Goal: Task Accomplishment & Management: Manage account settings

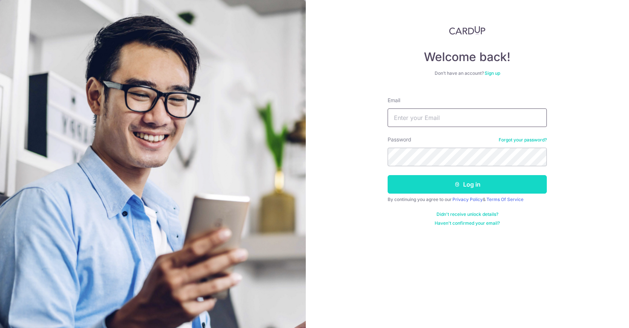
type input "[EMAIL_ADDRESS][DOMAIN_NAME]"
click at [457, 189] on button "Log in" at bounding box center [466, 184] width 159 height 18
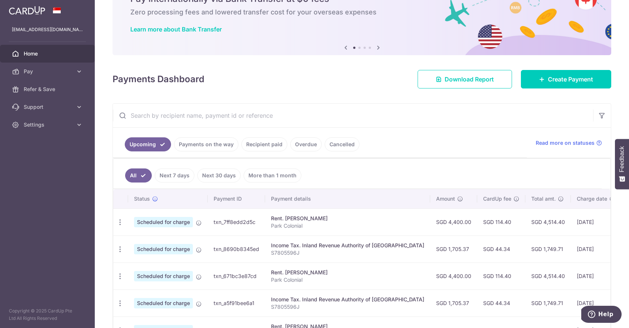
scroll to position [36, 0]
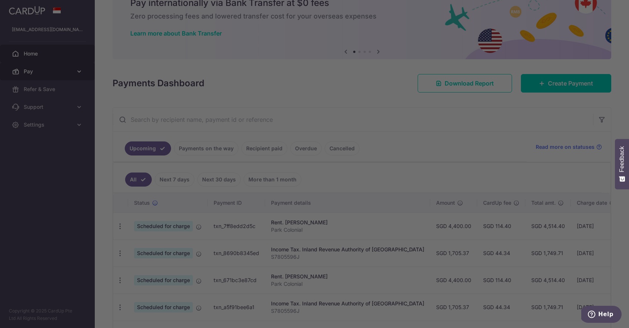
click at [75, 74] on div at bounding box center [317, 165] width 635 height 331
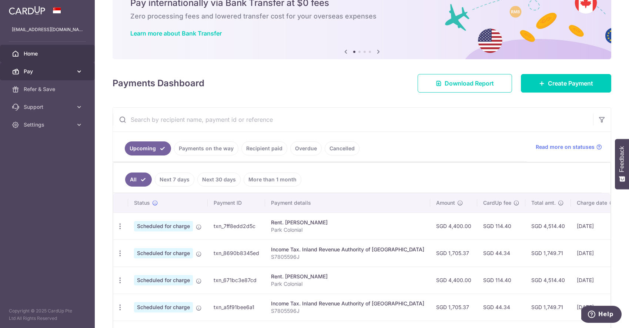
click at [77, 74] on icon at bounding box center [78, 71] width 7 height 7
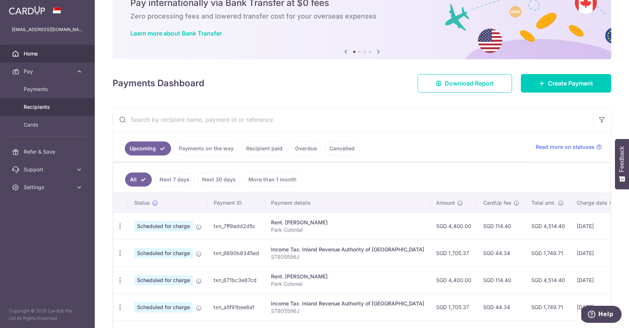
click at [39, 107] on span "Recipients" at bounding box center [48, 106] width 49 height 7
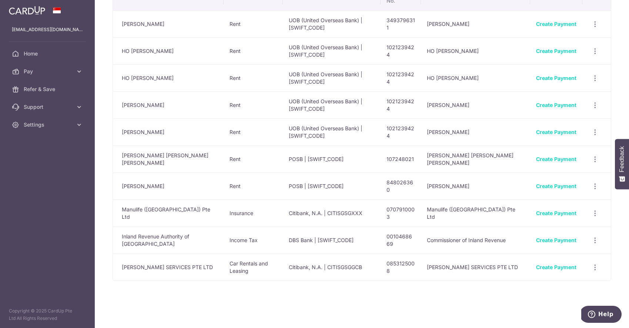
scroll to position [52, 0]
click at [594, 184] on icon "button" at bounding box center [595, 187] width 8 height 8
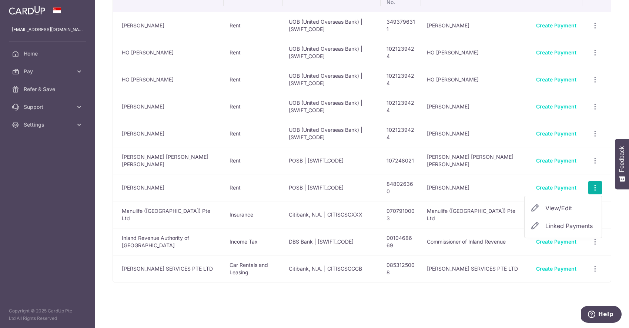
scroll to position [50, 0]
click at [277, 301] on div "Your Recipients Name Payment Type Bank Name & SWIFT/BIC Account No. Account Nam…" at bounding box center [362, 164] width 534 height 328
click at [595, 188] on icon "button" at bounding box center [595, 188] width 8 height 8
click at [560, 208] on span "View/Edit" at bounding box center [570, 208] width 50 height 9
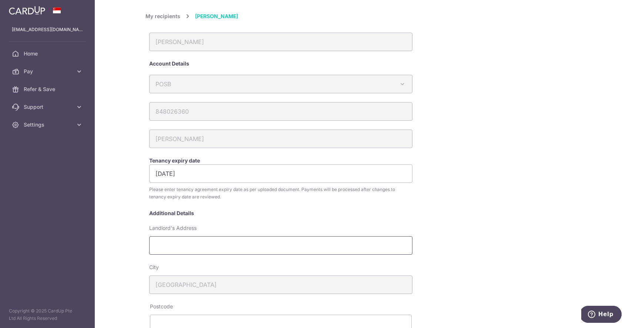
click at [192, 245] on input "Landlord's Address" at bounding box center [280, 245] width 263 height 18
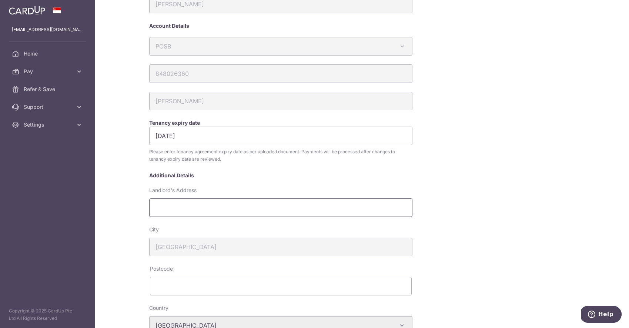
scroll to position [63, 0]
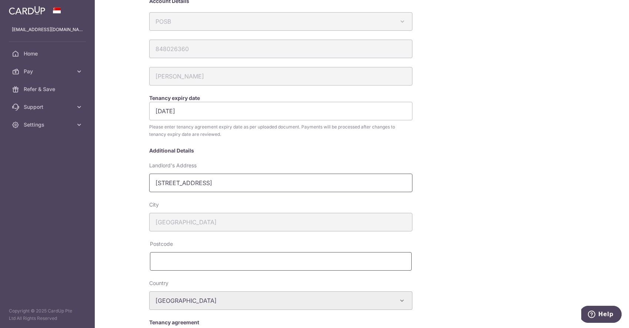
type input "[STREET_ADDRESS]"
click at [188, 259] on input "text" at bounding box center [281, 261] width 262 height 18
type input "554434"
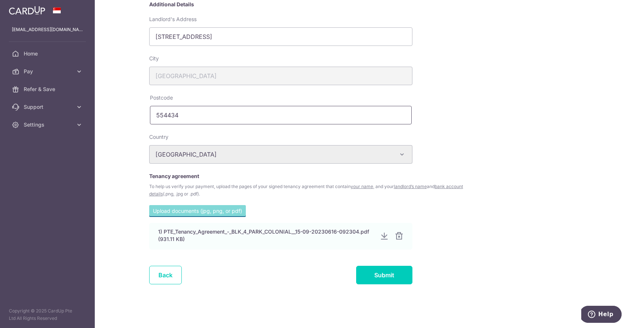
scroll to position [206, 0]
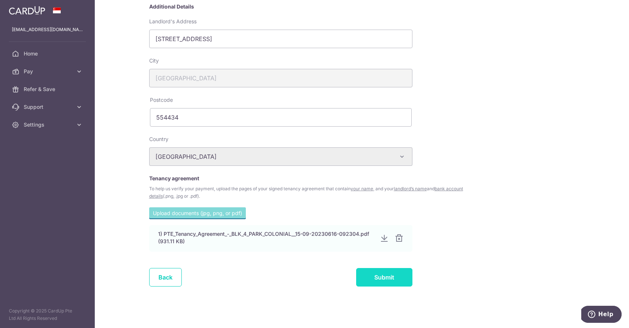
click at [392, 280] on input "Submit" at bounding box center [384, 277] width 56 height 18
